Goal: Task Accomplishment & Management: Complete application form

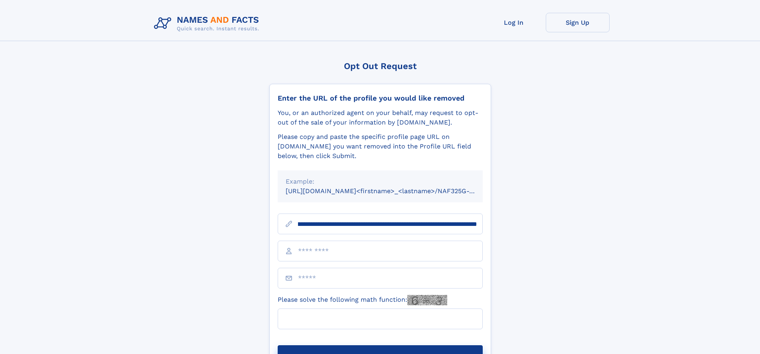
scroll to position [0, 91]
type input "**********"
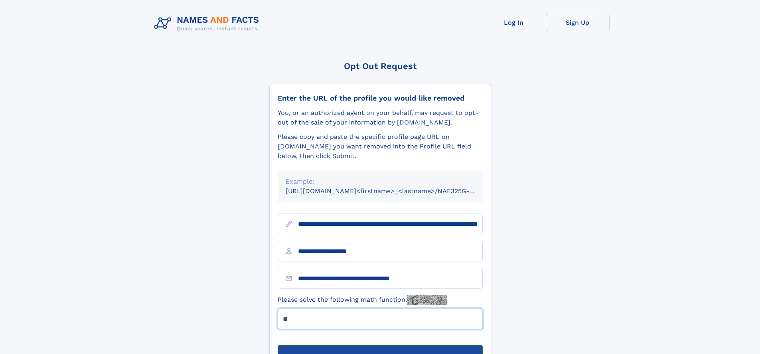
type input "**"
click at [380, 345] on button "Submit Opt Out Request" at bounding box center [380, 358] width 205 height 26
